Goal: Communication & Community: Answer question/provide support

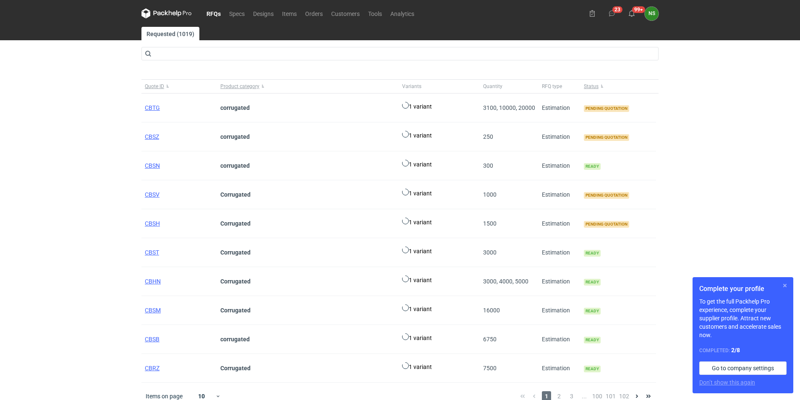
click at [784, 284] on button "button" at bounding box center [785, 286] width 10 height 10
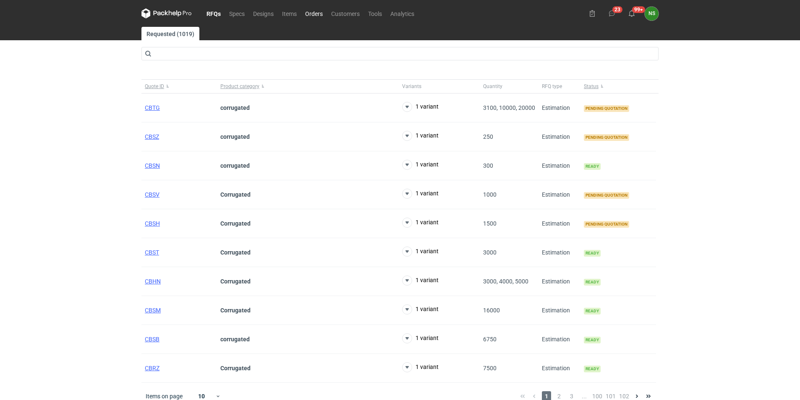
click at [316, 12] on link "Orders" at bounding box center [314, 13] width 26 height 10
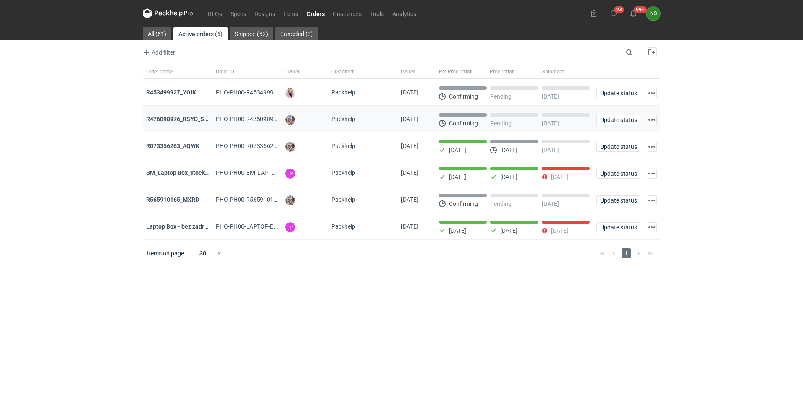
click at [188, 120] on strong "R476098976_RSYD_SXBU" at bounding box center [180, 119] width 69 height 7
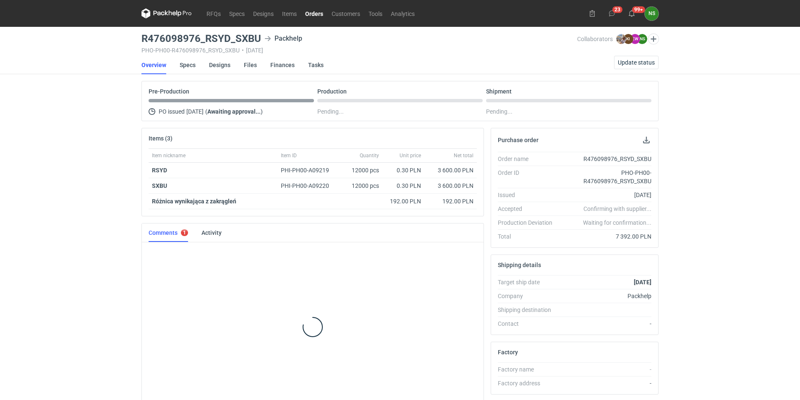
scroll to position [13, 0]
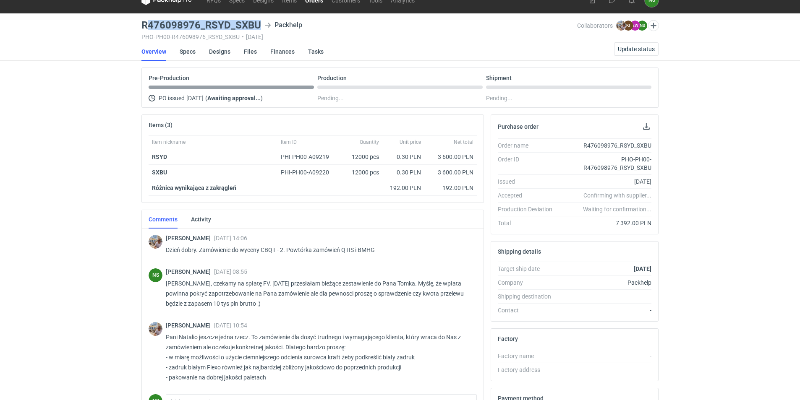
drag, startPoint x: 260, startPoint y: 24, endPoint x: 150, endPoint y: 26, distance: 109.6
click at [150, 26] on h3 "R476098976_RSYD_SXBU" at bounding box center [201, 25] width 120 height 10
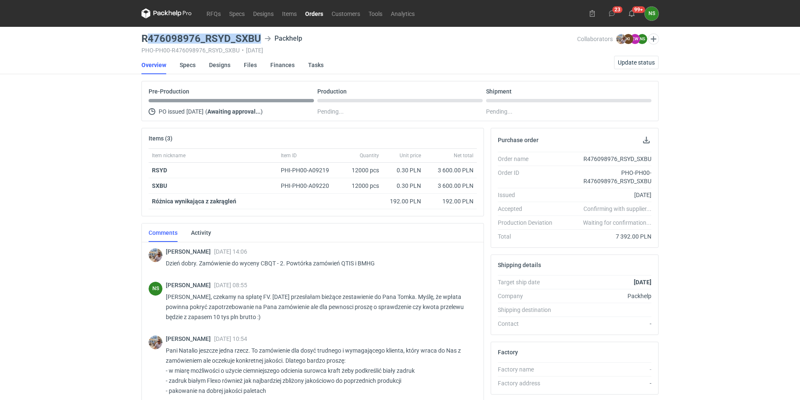
click at [311, 13] on link "Orders" at bounding box center [314, 13] width 26 height 10
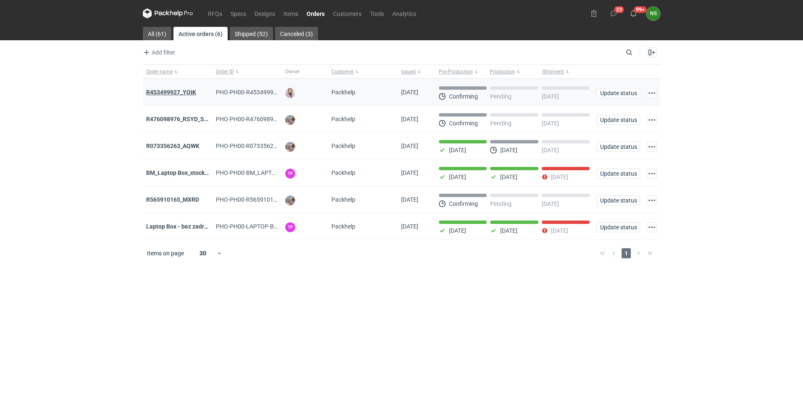
click at [177, 91] on strong "R453499927_YOIK" at bounding box center [171, 92] width 50 height 7
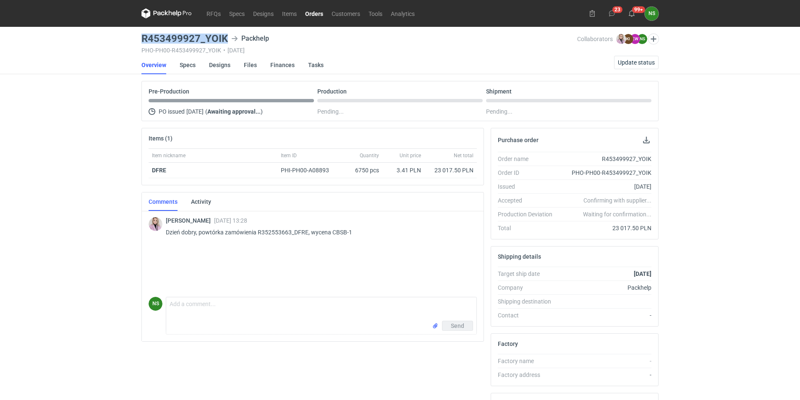
drag, startPoint x: 228, startPoint y: 35, endPoint x: 140, endPoint y: 35, distance: 87.7
click at [140, 35] on main "R453499927_YOIK Packhelp PHO-PH00-R453499927_YOIK • [DATE] Collaborators [PERSO…" at bounding box center [400, 283] width 524 height 513
copy h3 "R453499927_YOIK"
click at [214, 38] on h3 "R453499927_YOIK" at bounding box center [184, 39] width 86 height 10
click at [199, 40] on h3 "R453499927_YOIK" at bounding box center [184, 39] width 86 height 10
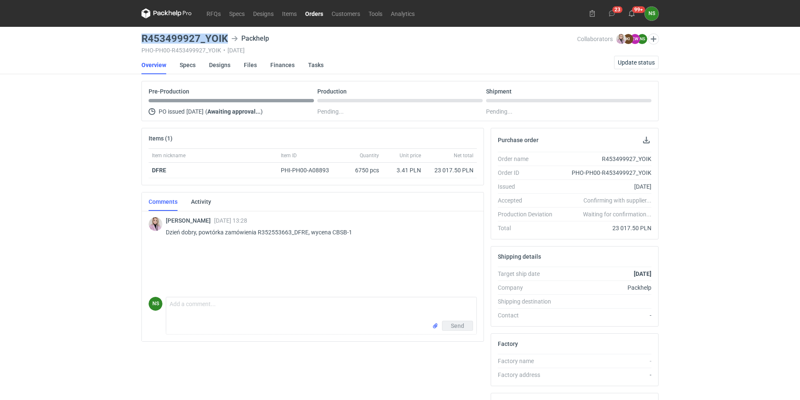
click at [199, 40] on h3 "R453499927_YOIK" at bounding box center [184, 39] width 86 height 10
drag, startPoint x: 353, startPoint y: 233, endPoint x: 332, endPoint y: 233, distance: 21.4
click at [332, 233] on p "Dzień dobry, powtórka zamówienia R352553663_DFRE, wycena CBSB-1" at bounding box center [318, 233] width 304 height 10
copy p "CBSB-1"
drag, startPoint x: 314, startPoint y: 12, endPoint x: 309, endPoint y: 22, distance: 10.7
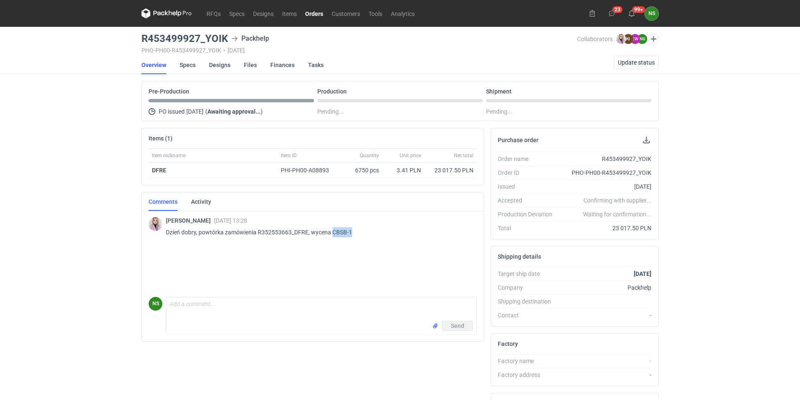
click at [314, 12] on link "Orders" at bounding box center [314, 13] width 26 height 10
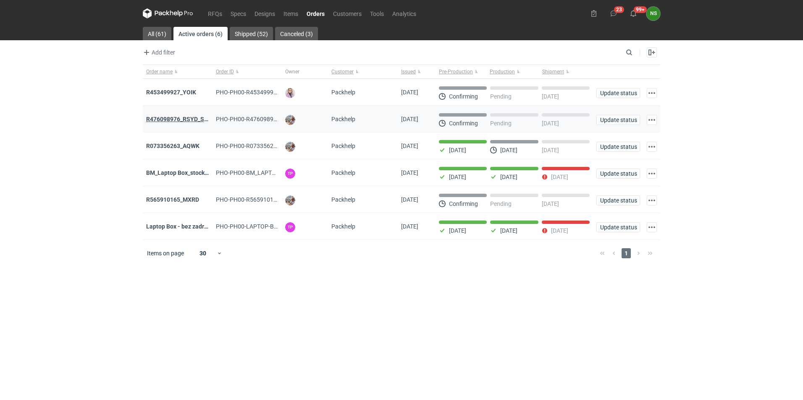
click at [182, 119] on strong "R476098976_RSYD_SXBU" at bounding box center [180, 119] width 69 height 7
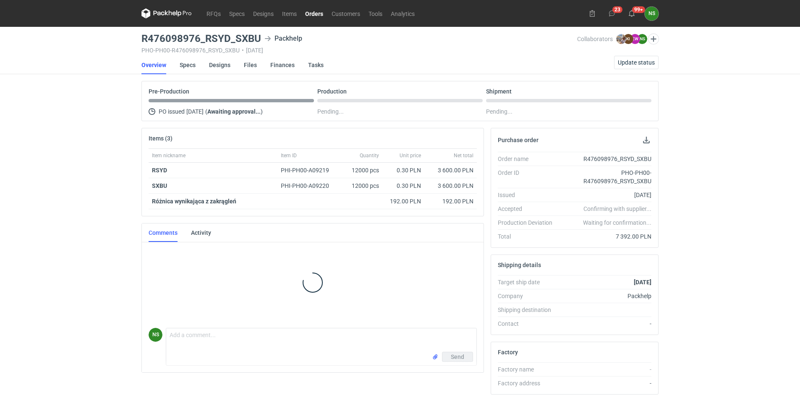
scroll to position [4, 0]
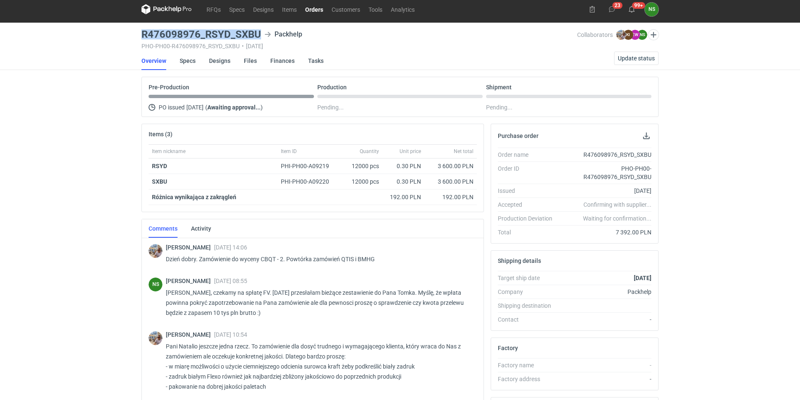
drag, startPoint x: 260, startPoint y: 32, endPoint x: 142, endPoint y: 37, distance: 117.6
click at [142, 37] on div "R476098976_RSYD_SXBU Packhelp" at bounding box center [359, 34] width 436 height 10
copy h3 "R476098976_RSYD_SXBU"
drag, startPoint x: 167, startPoint y: 167, endPoint x: 148, endPoint y: 166, distance: 18.9
click at [148, 166] on div "Item nickname Item ID Quantity Unit price Net total RSYD PHI-PH00-A09219 12000 …" at bounding box center [313, 178] width 342 height 68
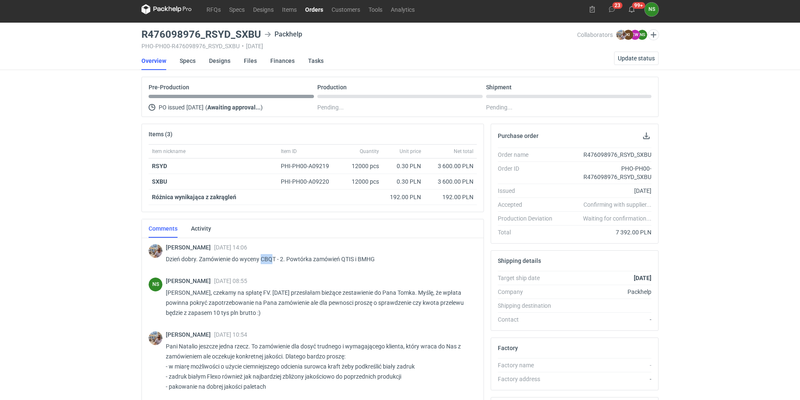
drag, startPoint x: 275, startPoint y: 258, endPoint x: 262, endPoint y: 257, distance: 12.2
click at [262, 257] on p "Dzień dobry. Zamówienie do wyceny CBQT - 2. Powtórka zamówień QTIS i BMHG" at bounding box center [318, 259] width 304 height 10
drag, startPoint x: 262, startPoint y: 257, endPoint x: 277, endPoint y: 260, distance: 14.9
click at [277, 260] on p "Dzień dobry. Zamówienie do wyceny CBQT - 2. Powtórka zamówień QTIS i BMHG" at bounding box center [318, 259] width 304 height 10
drag, startPoint x: 276, startPoint y: 260, endPoint x: 263, endPoint y: 260, distance: 13.0
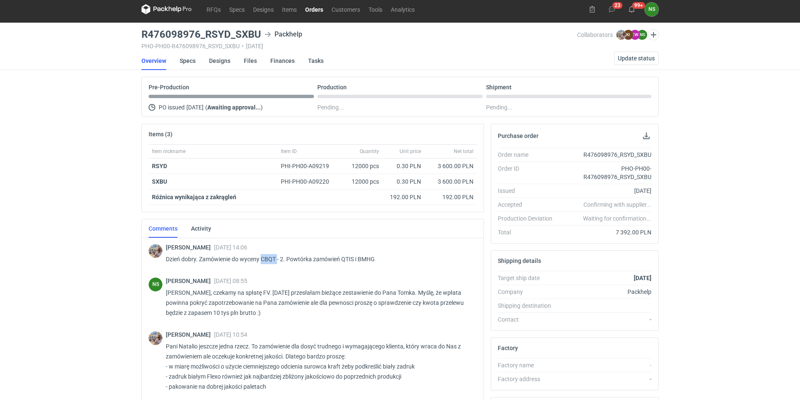
click at [263, 260] on p "Dzień dobry. Zamówienie do wyceny CBQT - 2. Powtórka zamówień QTIS i BMHG" at bounding box center [318, 259] width 304 height 10
copy p "CBQT"
click at [188, 61] on link "Specs" at bounding box center [188, 61] width 16 height 18
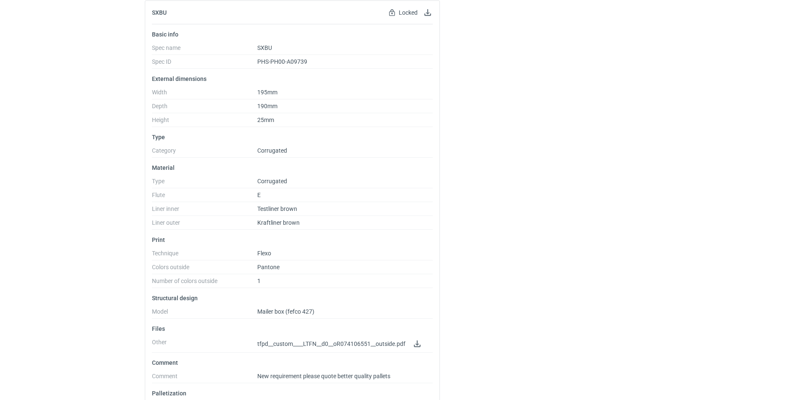
scroll to position [596, 0]
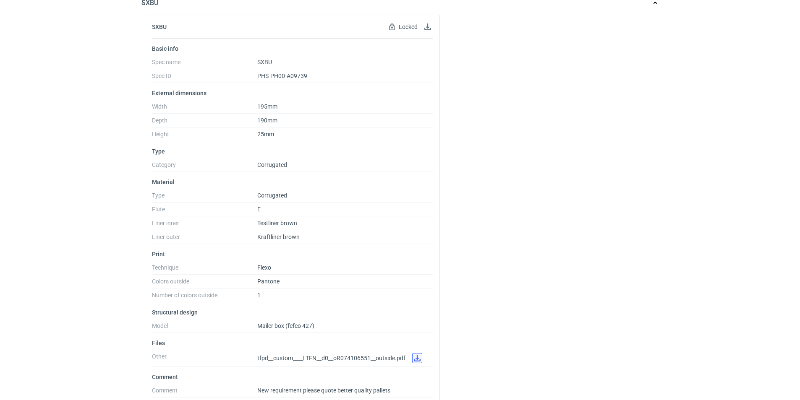
click at [418, 356] on link at bounding box center [417, 358] width 10 height 10
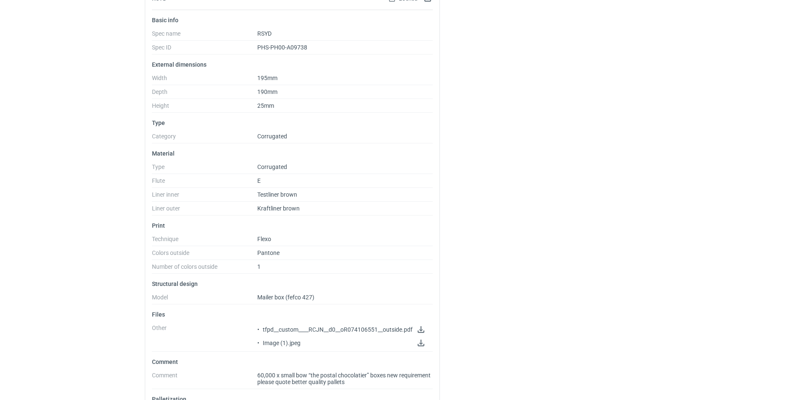
scroll to position [0, 0]
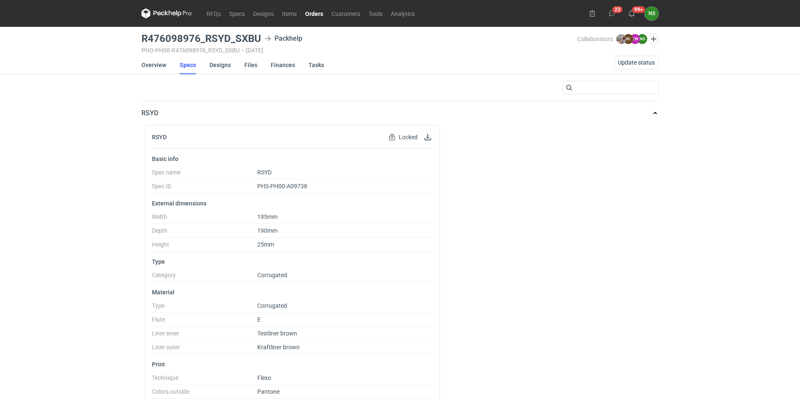
click at [169, 14] on icon at bounding box center [170, 12] width 3 height 5
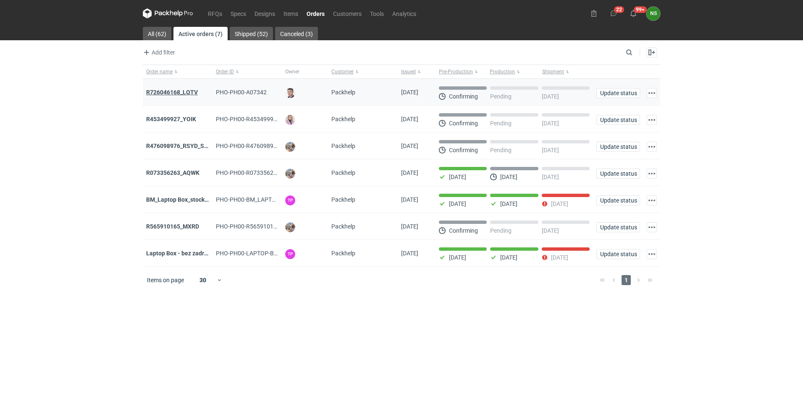
click at [172, 94] on strong "R726046168_LQTV" at bounding box center [172, 92] width 52 height 7
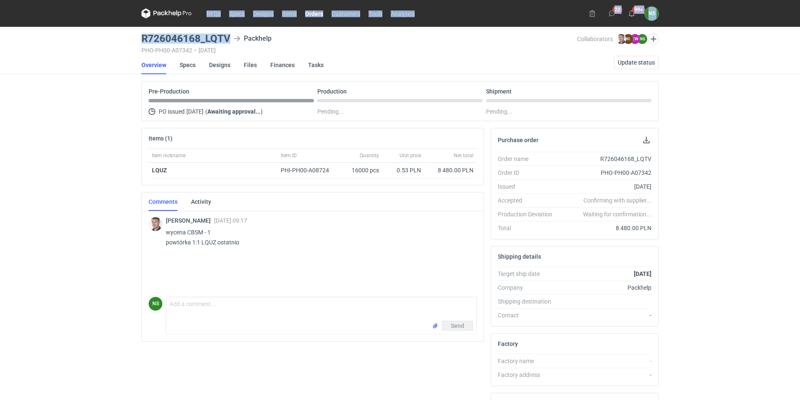
drag, startPoint x: 229, startPoint y: 39, endPoint x: 125, endPoint y: 38, distance: 103.7
click at [125, 38] on div "RFQs Specs Designs Items Orders Customers Tools Analytics 22 99+ NS [PERSON_NAM…" at bounding box center [400, 200] width 800 height 400
drag, startPoint x: 125, startPoint y: 38, endPoint x: 222, endPoint y: 35, distance: 97.0
click at [221, 35] on h3 "R726046168_LQTV" at bounding box center [185, 39] width 89 height 10
drag, startPoint x: 225, startPoint y: 34, endPoint x: 144, endPoint y: 37, distance: 81.0
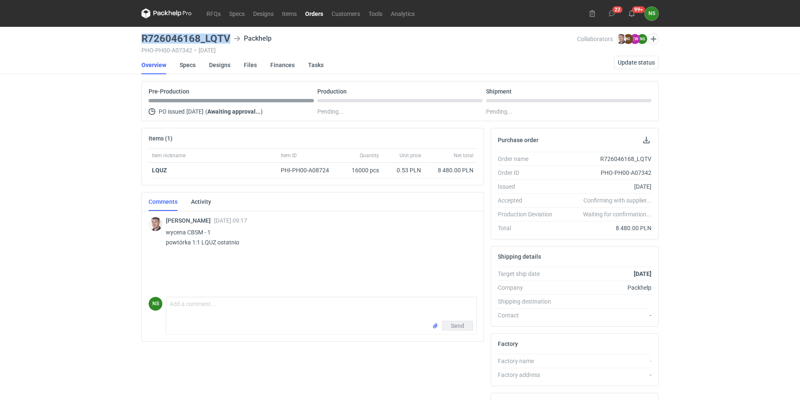
click at [144, 37] on h3 "R726046168_LQTV" at bounding box center [185, 39] width 89 height 10
copy h3 "R726046168_LQTV"
drag, startPoint x: 212, startPoint y: 231, endPoint x: 187, endPoint y: 233, distance: 25.3
click at [187, 233] on p "wycena CBSM - 1 powtórka 1:1 LQUZ ostatnio" at bounding box center [318, 238] width 304 height 20
copy p "CBSM - 1"
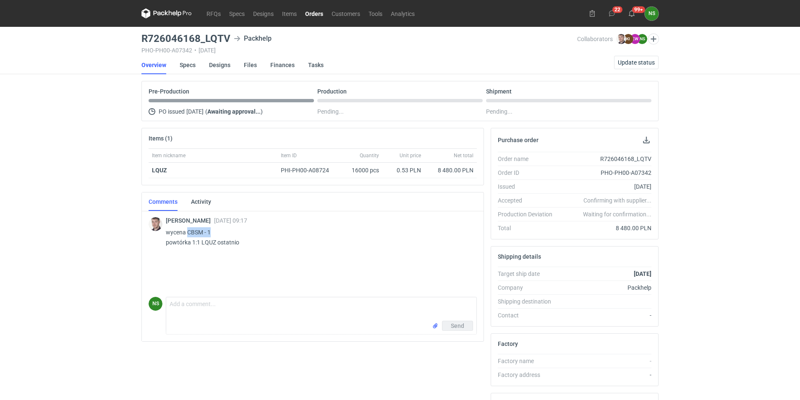
click at [313, 16] on link "Orders" at bounding box center [314, 13] width 26 height 10
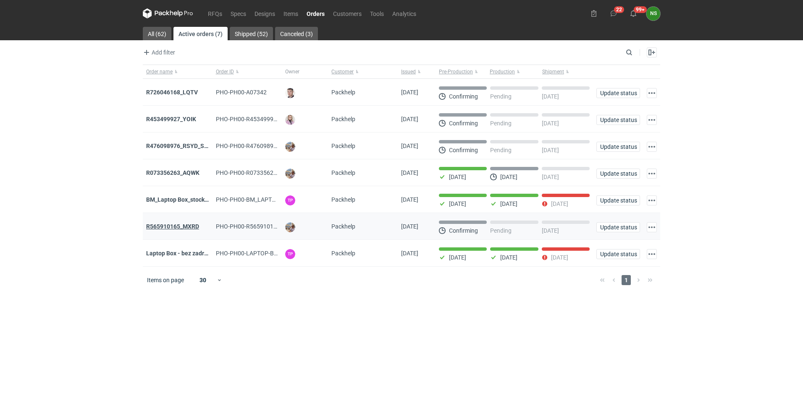
click at [190, 228] on strong "R565910165_MXRD" at bounding box center [172, 226] width 53 height 7
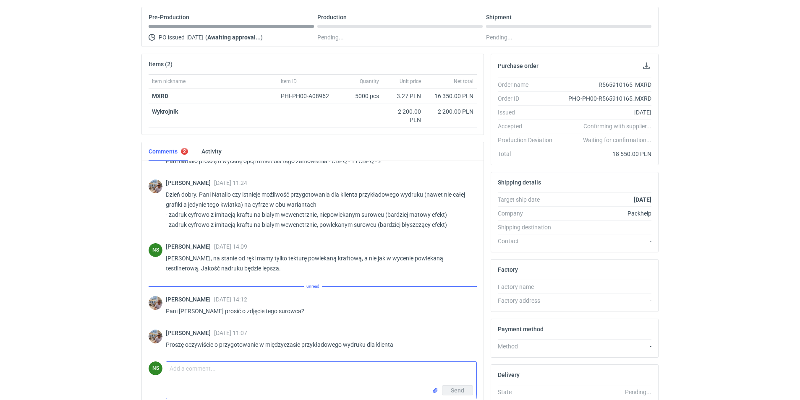
scroll to position [672, 0]
click at [225, 382] on textarea "Comment message" at bounding box center [321, 374] width 310 height 24
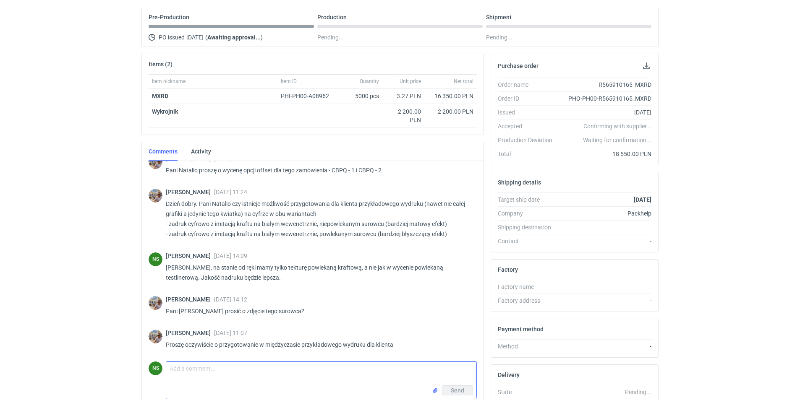
type textarea "O"
type textarea "[PERSON_NAME], przygotujemy wydruk. Jak będzie gotowy dam znać."
click at [455, 393] on span "Send" at bounding box center [457, 391] width 13 height 6
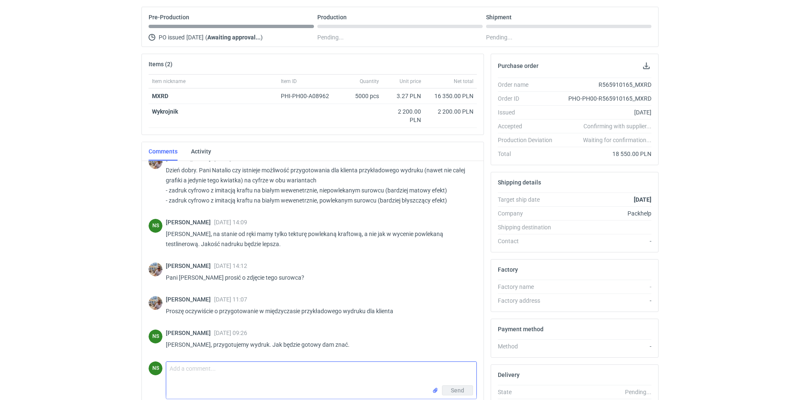
scroll to position [706, 0]
